Goal: Transaction & Acquisition: Purchase product/service

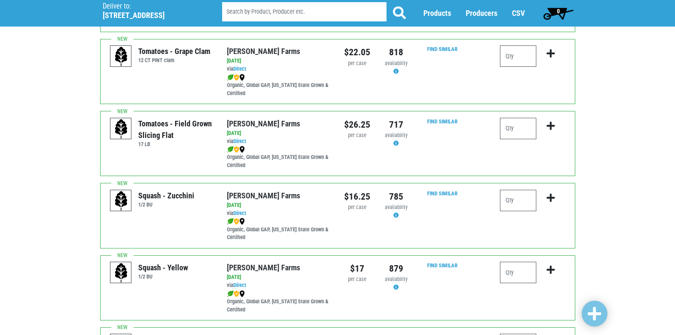
scroll to position [514, 0]
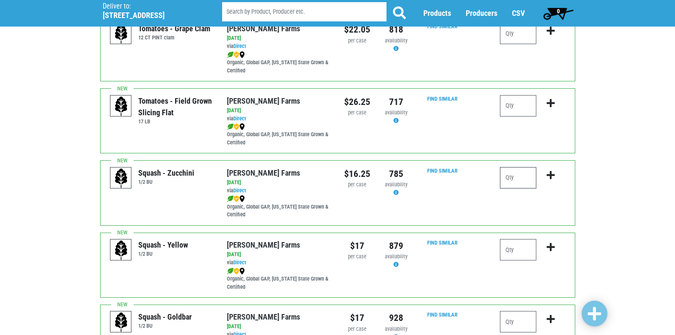
click at [510, 174] on input "number" at bounding box center [518, 177] width 36 height 21
type input "1"
click at [549, 173] on icon "submit" at bounding box center [551, 174] width 8 height 9
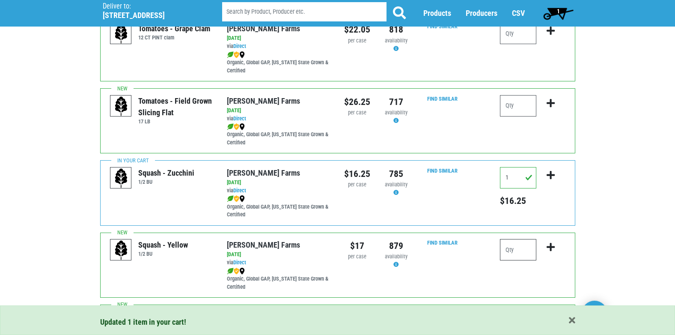
click at [509, 248] on input "number" at bounding box center [518, 249] width 36 height 21
type input "1"
click at [551, 247] on icon "submit" at bounding box center [551, 246] width 8 height 9
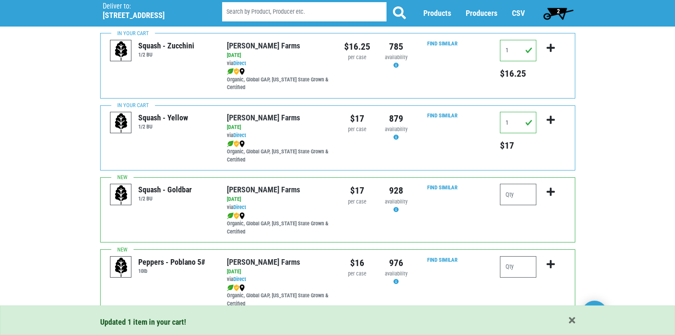
scroll to position [642, 0]
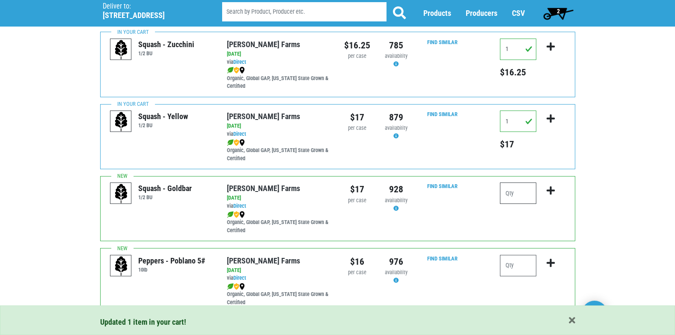
click at [504, 196] on input "number" at bounding box center [518, 192] width 36 height 21
type input "1"
click at [550, 190] on icon "submit" at bounding box center [551, 190] width 8 height 9
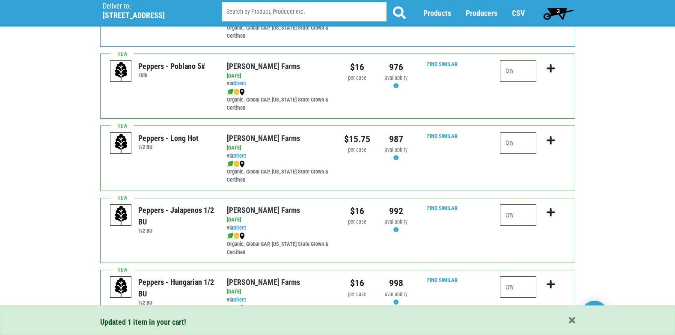
scroll to position [856, 0]
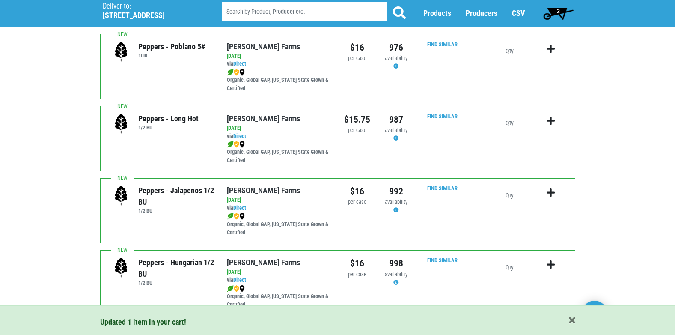
click at [518, 125] on input "number" at bounding box center [518, 123] width 36 height 21
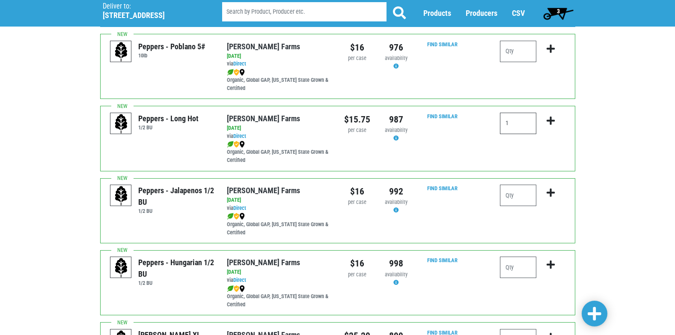
type input "1"
click at [550, 121] on icon "submit" at bounding box center [551, 120] width 8 height 9
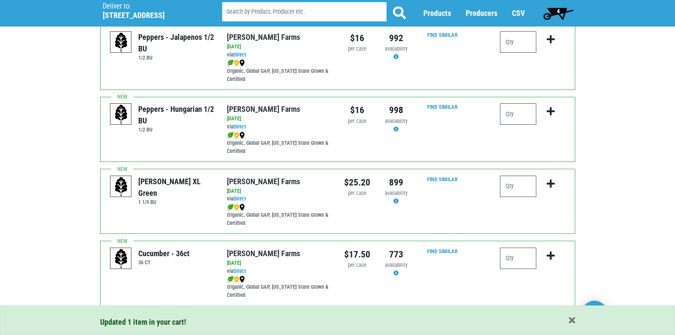
scroll to position [1028, 0]
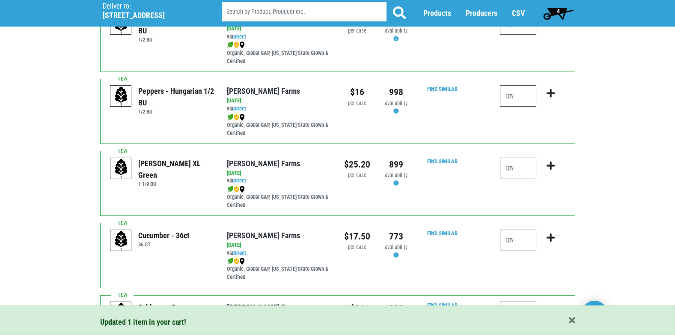
click at [508, 173] on input "number" at bounding box center [518, 168] width 36 height 21
type input "1"
click at [553, 166] on icon "submit" at bounding box center [551, 165] width 8 height 9
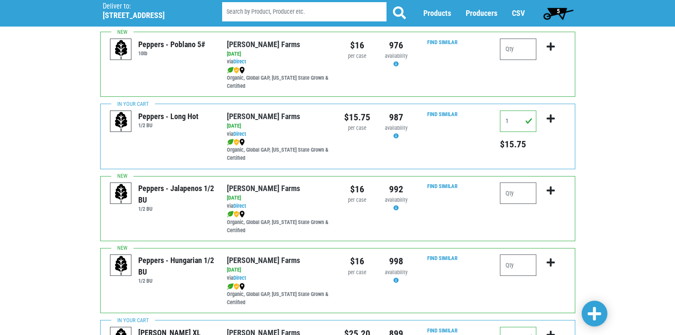
scroll to position [854, 0]
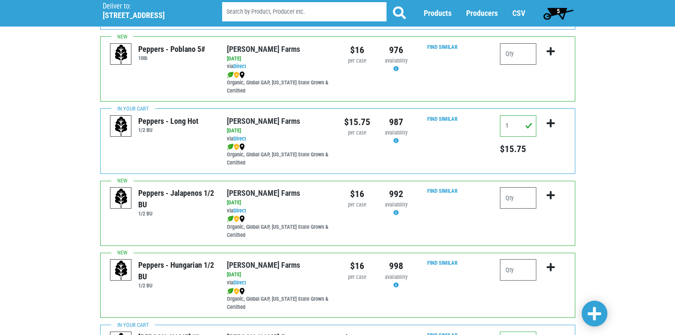
click at [555, 11] on span "5" at bounding box center [559, 13] width 38 height 17
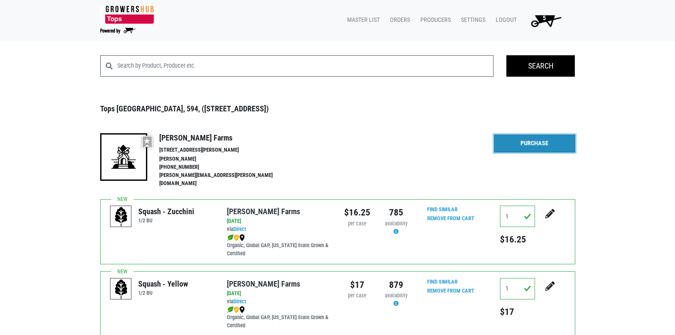
click at [535, 142] on link "Purchase" at bounding box center [534, 143] width 81 height 18
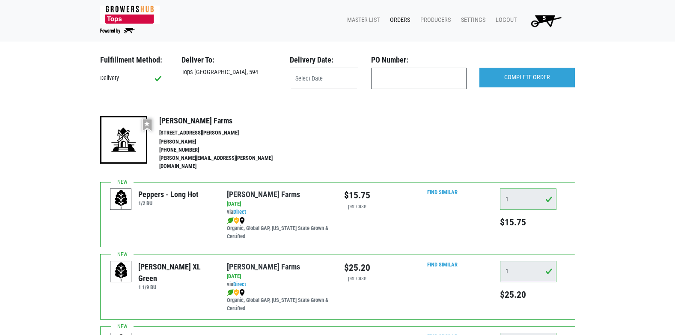
click at [327, 78] on input "text" at bounding box center [324, 78] width 69 height 21
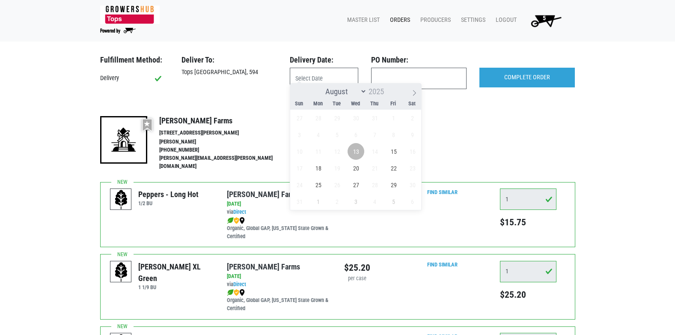
click at [351, 151] on span "13" at bounding box center [356, 151] width 17 height 17
type input "[DATE]"
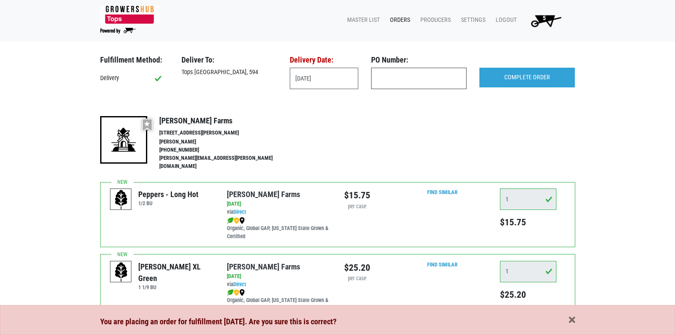
click at [392, 81] on input "text" at bounding box center [418, 78] width 95 height 21
type input "9"
type input "594"
click at [519, 75] on input "COMPLETE ORDER" at bounding box center [527, 78] width 95 height 20
